Goal: Task Accomplishment & Management: Use online tool/utility

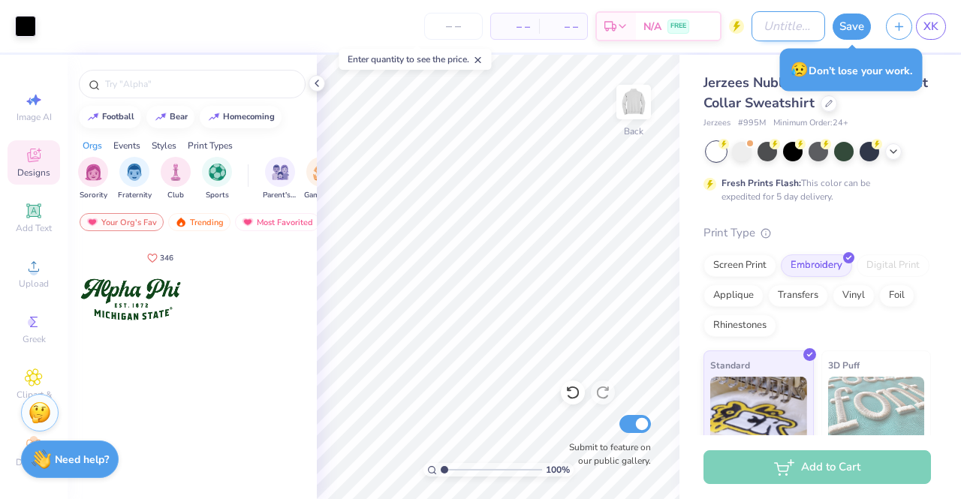
click at [771, 32] on input "Design Title" at bounding box center [789, 26] width 74 height 30
type input "S"
type input "Senior merch?"
click at [938, 244] on div "Jerzees Nublend Quarter-Zip Cadet Collar Sweatshirt Jerzees # 995M Minimum Orde…" at bounding box center [821, 315] width 282 height 520
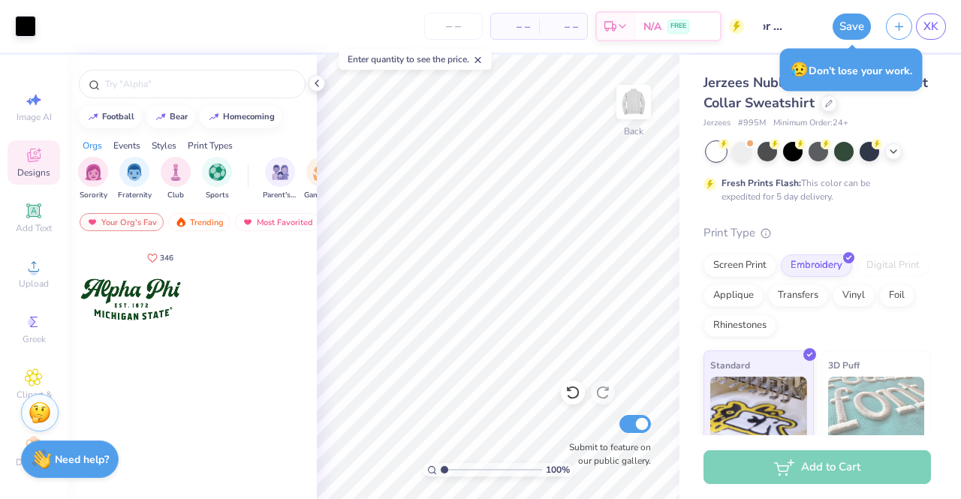
scroll to position [0, 0]
click at [477, 470] on input "range" at bounding box center [491, 470] width 101 height 14
click at [27, 308] on div "Greek" at bounding box center [34, 329] width 53 height 44
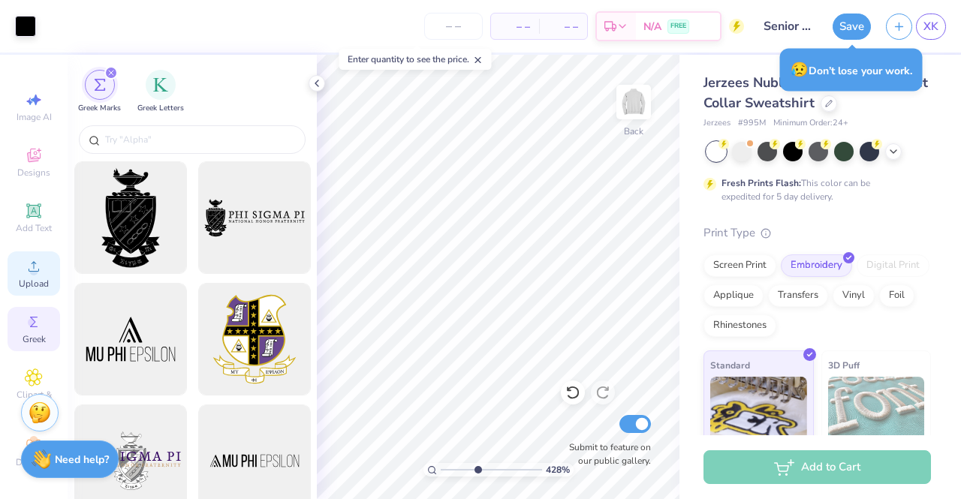
click at [27, 284] on span "Upload" at bounding box center [34, 284] width 30 height 12
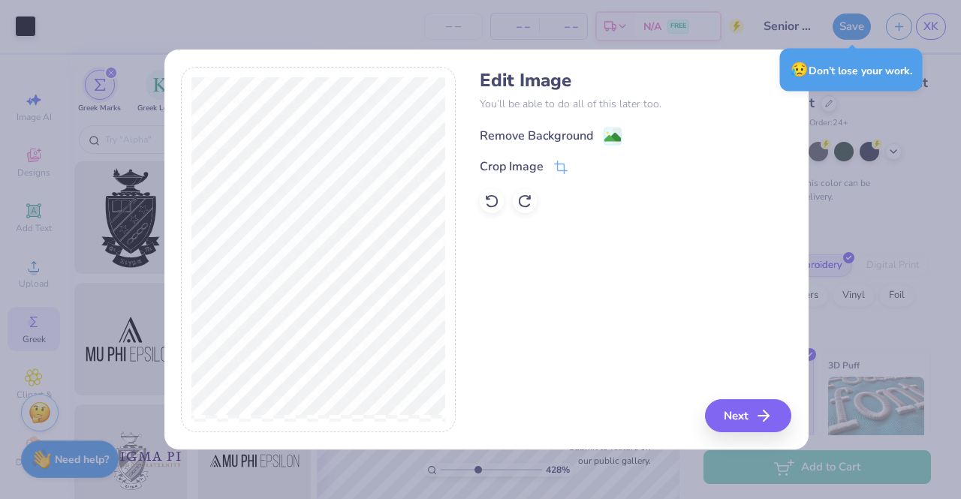
click at [578, 137] on div "Remove Background" at bounding box center [536, 136] width 113 height 18
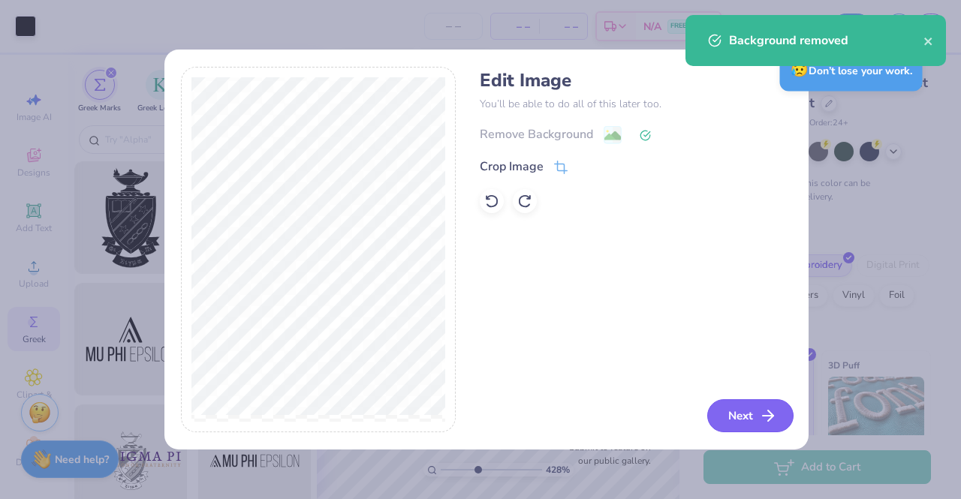
click at [734, 407] on button "Next" at bounding box center [750, 416] width 86 height 33
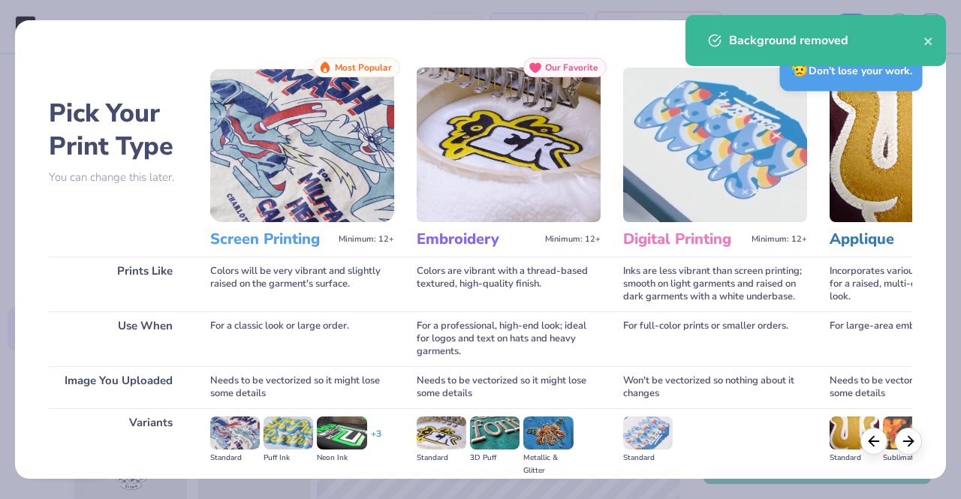
scroll to position [174, 0]
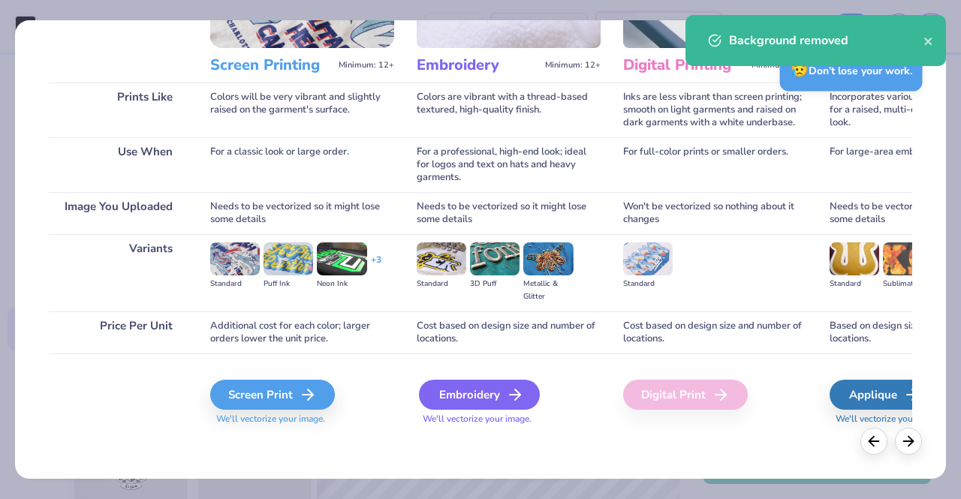
click at [497, 399] on div "Embroidery" at bounding box center [479, 395] width 121 height 30
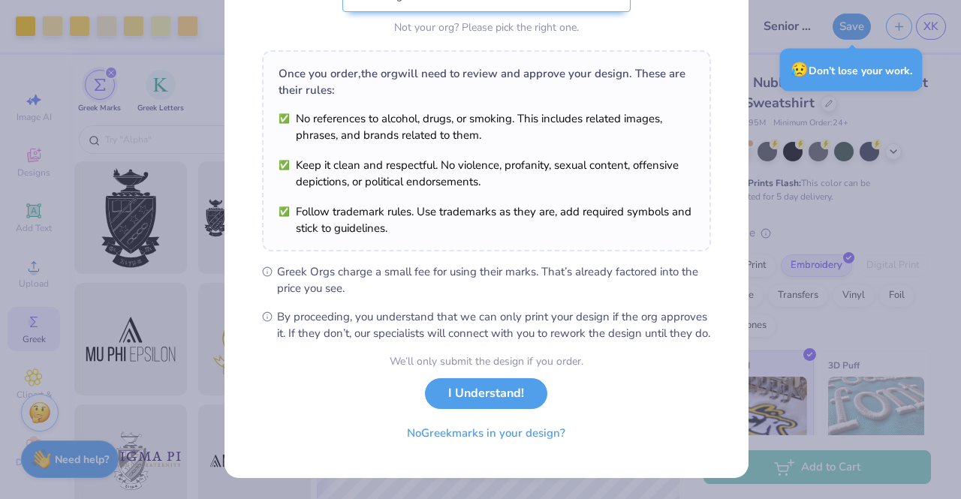
scroll to position [204, 0]
click at [457, 401] on button "I Understand!" at bounding box center [486, 394] width 122 height 31
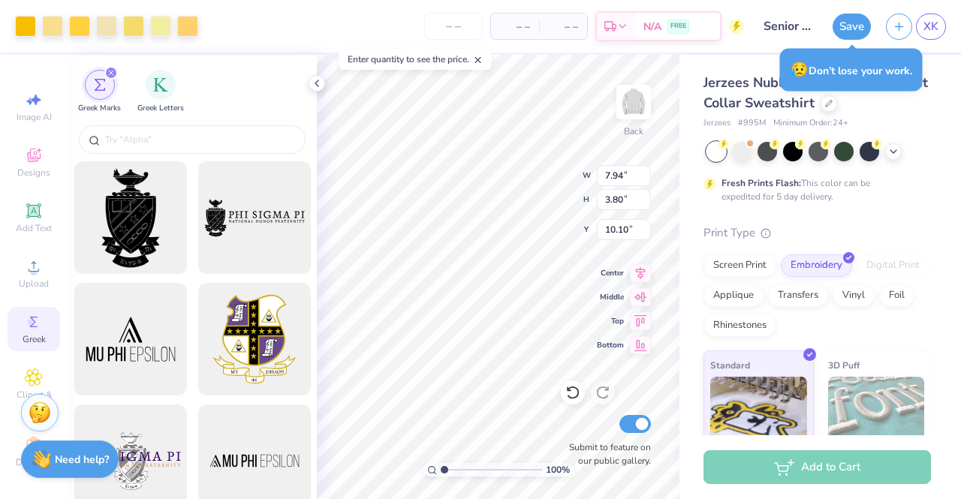
drag, startPoint x: 479, startPoint y: 474, endPoint x: 421, endPoint y: 472, distance: 58.6
type input "1"
click at [441, 472] on input "range" at bounding box center [491, 470] width 101 height 14
type input "2.31"
type input "1.10"
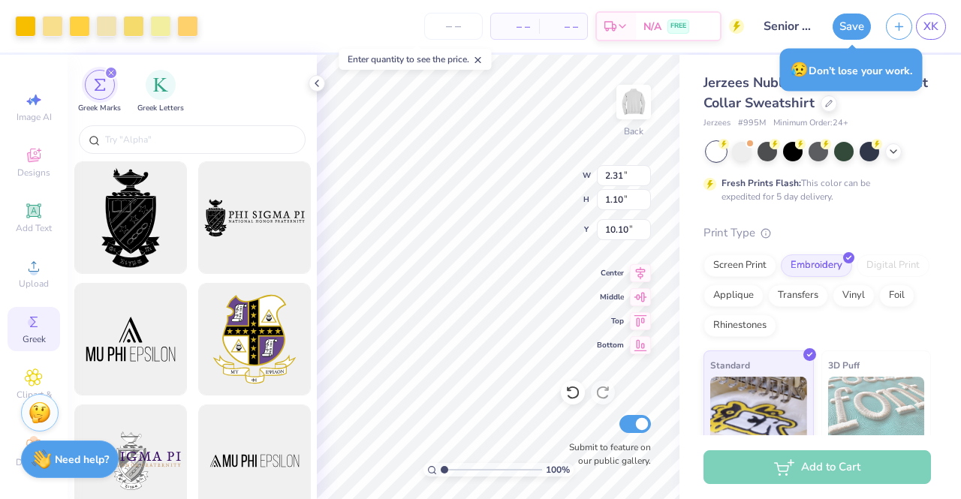
type input "6.16"
type input "3.51"
type input "2.73"
type input "3.00"
type input "2.64"
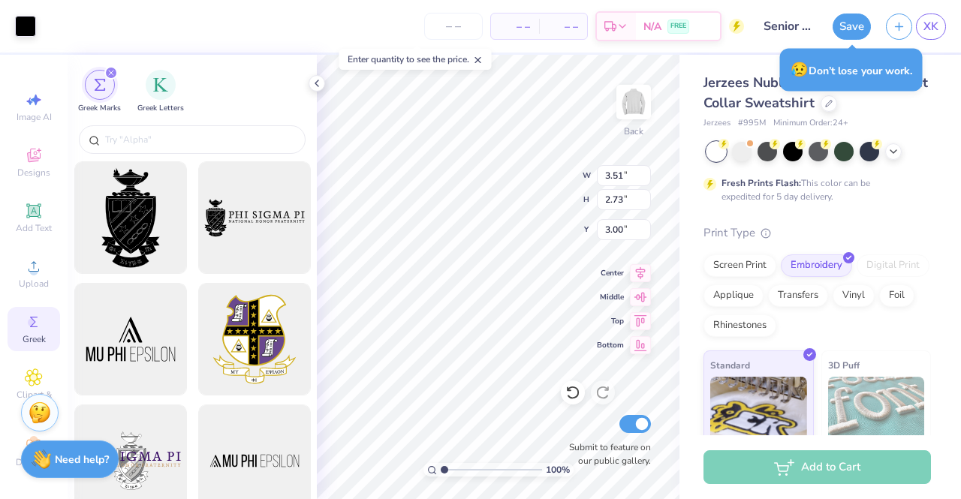
type input "2.06"
type input "2.31"
type input "1.10"
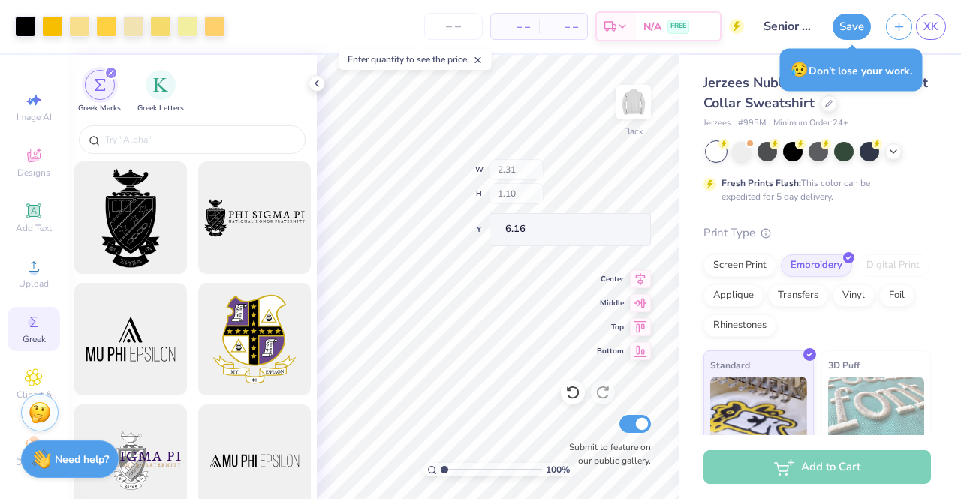
type input "5.06"
click at [473, 470] on input "range" at bounding box center [491, 470] width 101 height 14
click at [300, 462] on div "Art colors – – Per Item – – Total Est. Delivery N/A FREE Design Title Senior me…" at bounding box center [480, 249] width 961 height 499
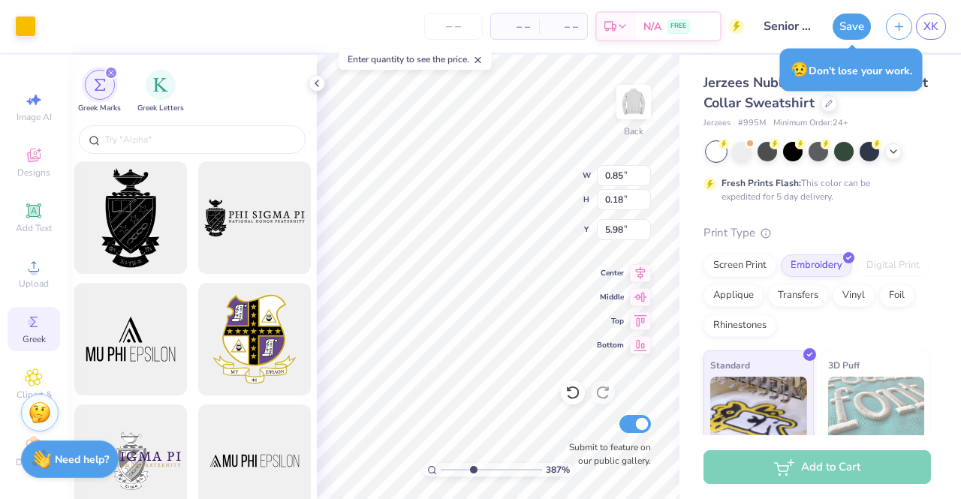
type input "3.87"
type input "0.62"
type input "0.72"
type input "5.06"
type input "3.87"
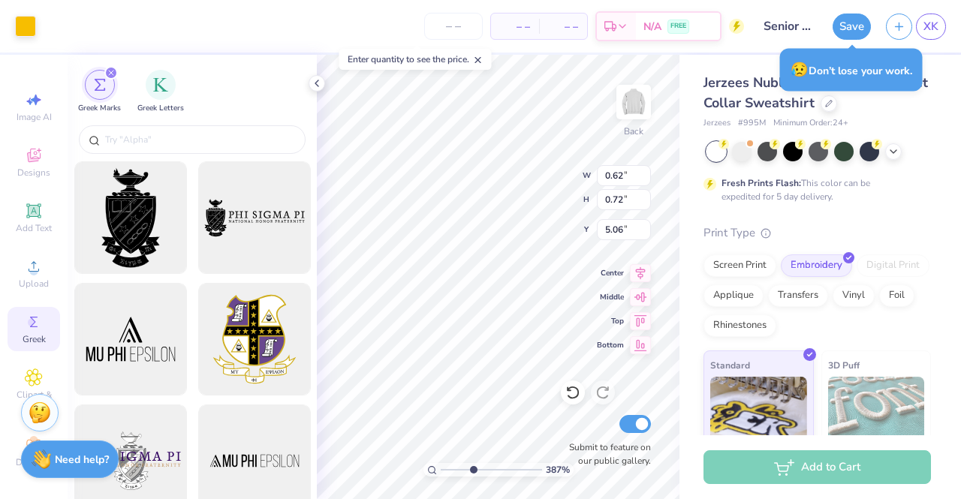
type input "5.18"
click at [568, 394] on icon at bounding box center [573, 392] width 15 height 15
type input "3.87"
type input "5.23"
type input "3.87"
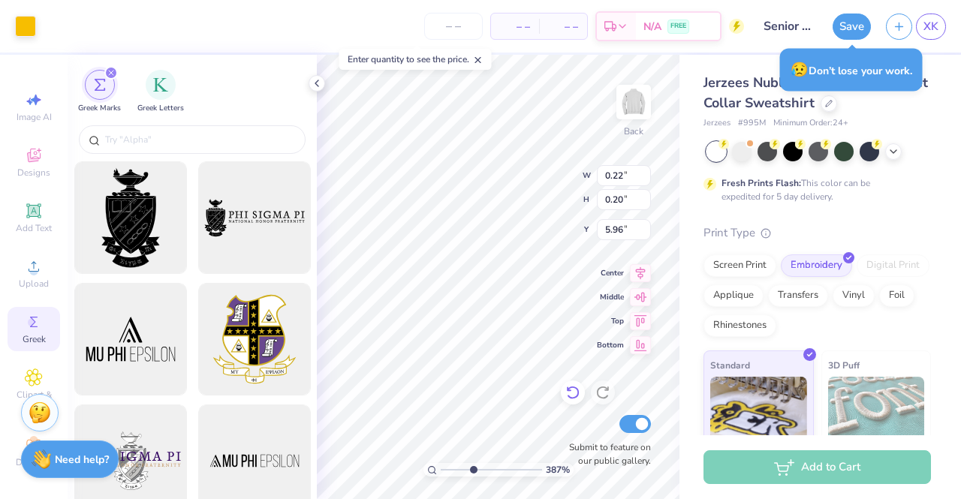
type input "6.16"
type input "3.87"
type input "0.14"
type input "0.13"
type input "3.87"
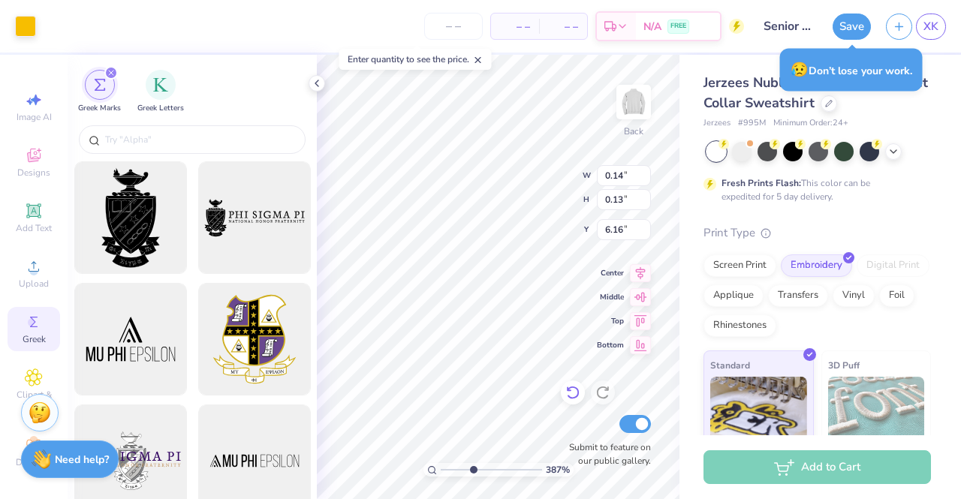
type input "0.03"
click at [565, 389] on div at bounding box center [573, 393] width 24 height 24
type input "3.87"
type input "0.14"
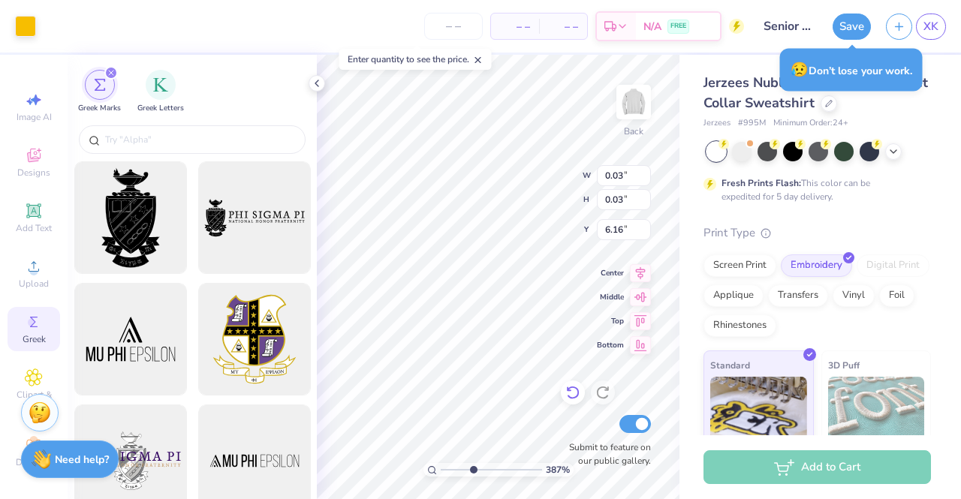
type input "0.13"
click at [564, 389] on div at bounding box center [573, 393] width 24 height 24
type input "3.87"
type input "0.22"
type input "0.20"
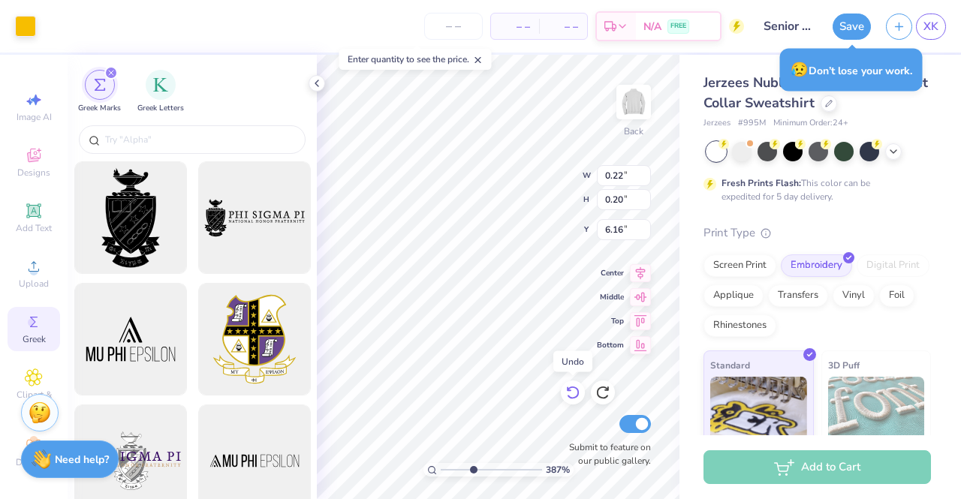
click at [565, 389] on div at bounding box center [573, 393] width 24 height 24
type input "3.87"
type input "5.96"
click at [566, 391] on icon at bounding box center [573, 392] width 15 height 15
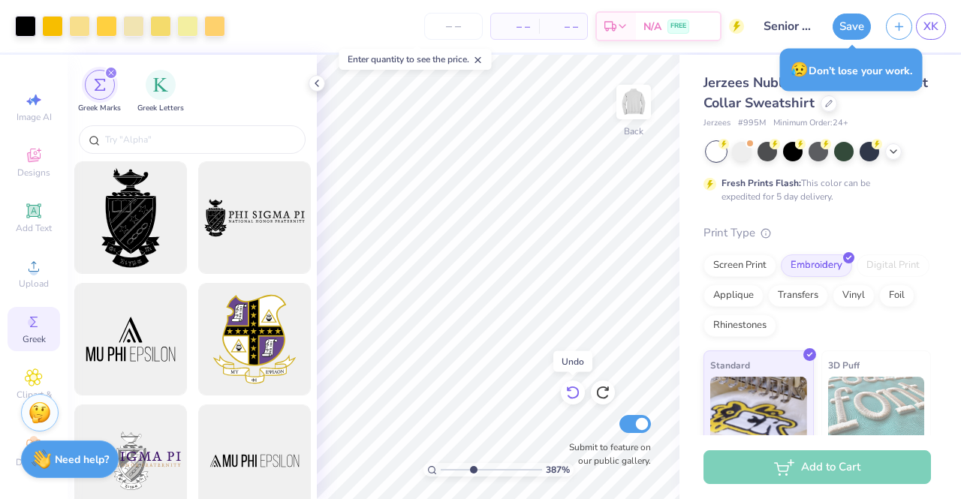
click at [566, 391] on icon at bounding box center [573, 392] width 15 height 15
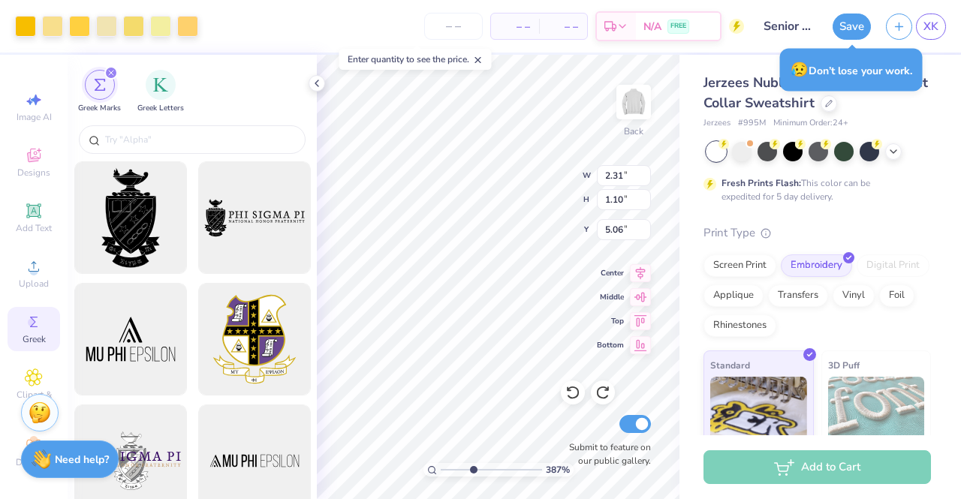
type input "3.87"
type input "5.18"
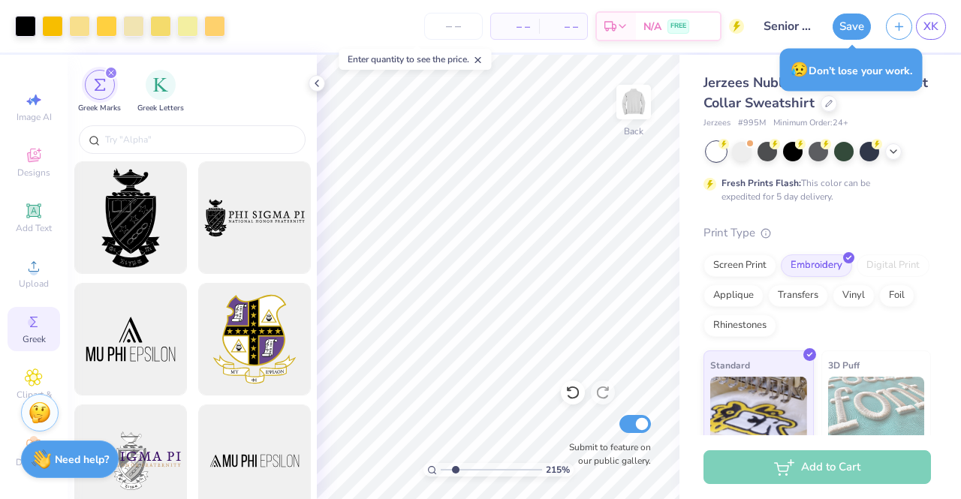
drag, startPoint x: 475, startPoint y: 465, endPoint x: 456, endPoint y: 469, distance: 19.1
type input "2.15"
click at [456, 469] on input "range" at bounding box center [491, 470] width 101 height 14
